Goal: Obtain resource: Download file/media

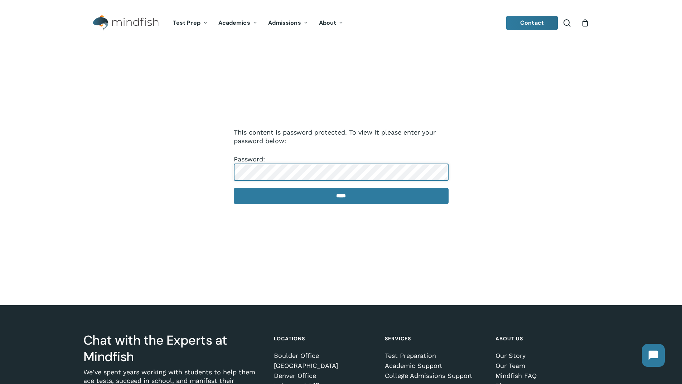
click at [234, 188] on input "*****" at bounding box center [341, 196] width 215 height 16
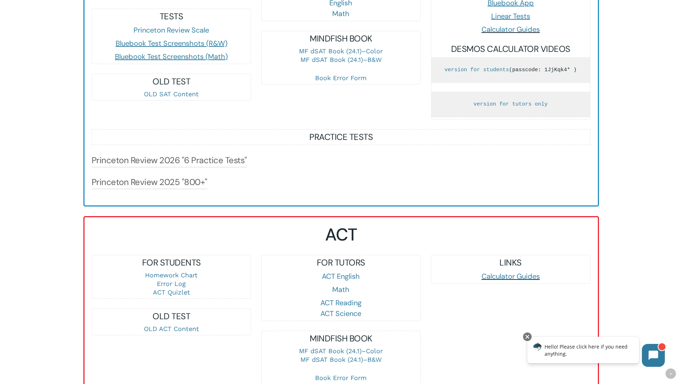
scroll to position [644, 0]
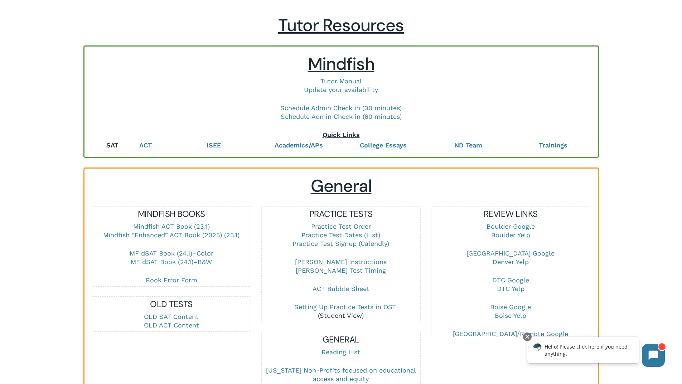
click at [114, 145] on link "SAT" at bounding box center [112, 145] width 12 height 8
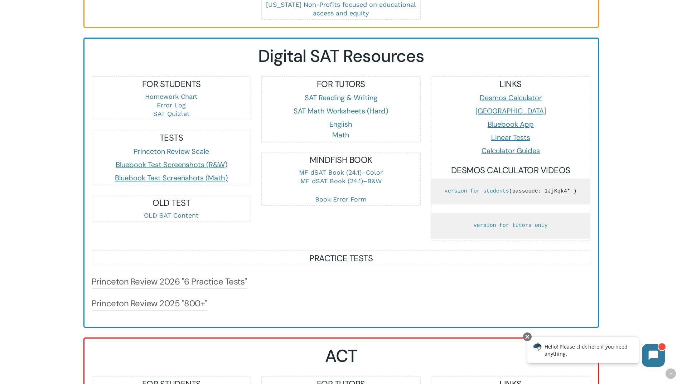
scroll to position [402, 0]
click at [348, 112] on link "SAT Math Worksheets (Hard)" at bounding box center [340, 110] width 94 height 9
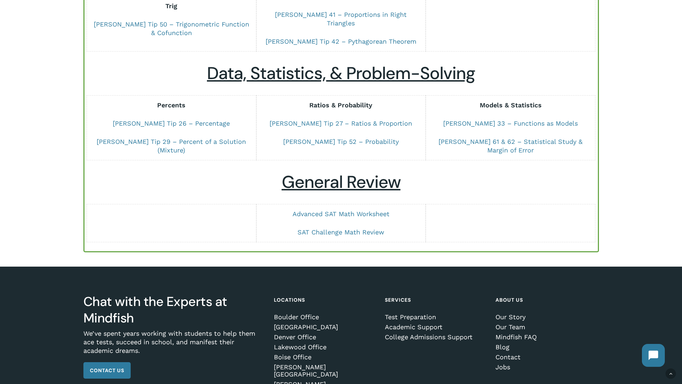
scroll to position [500, 0]
